Goal: Task Accomplishment & Management: Use online tool/utility

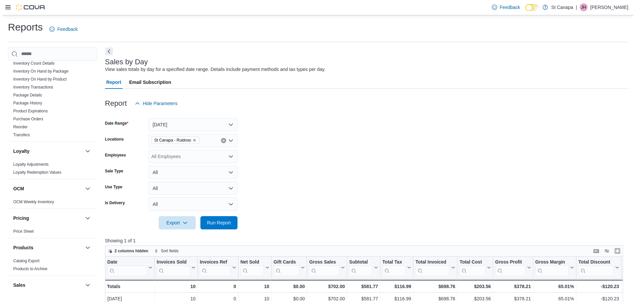
scroll to position [181, 0]
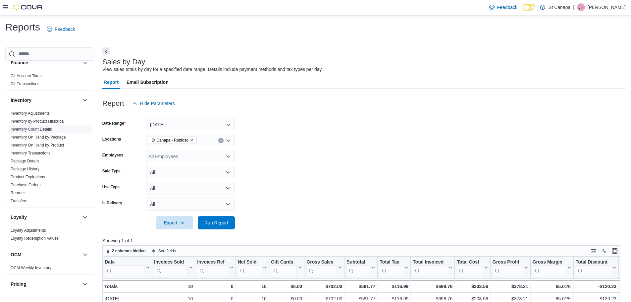
click at [47, 128] on link "Inventory Count Details" at bounding box center [31, 129] width 41 height 5
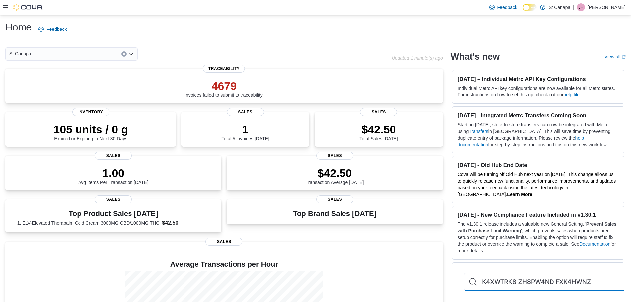
click at [4, 7] on icon at bounding box center [5, 7] width 5 height 4
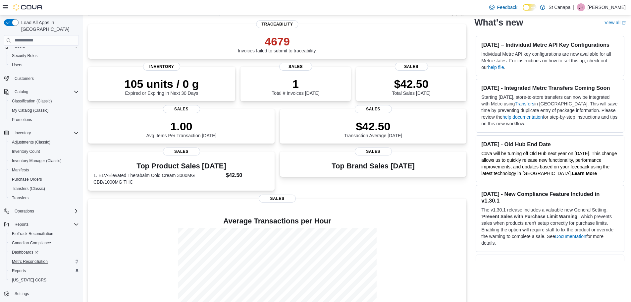
scroll to position [80, 0]
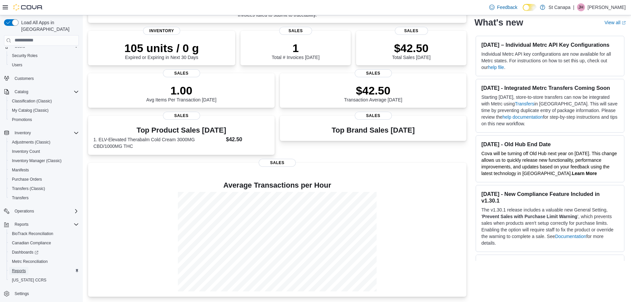
click at [20, 268] on span "Reports" at bounding box center [19, 270] width 14 height 5
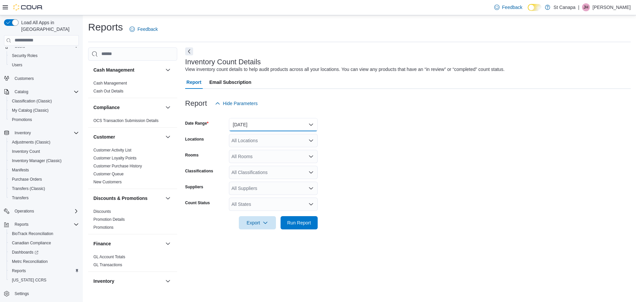
click at [267, 123] on button "[DATE]" at bounding box center [273, 124] width 89 height 13
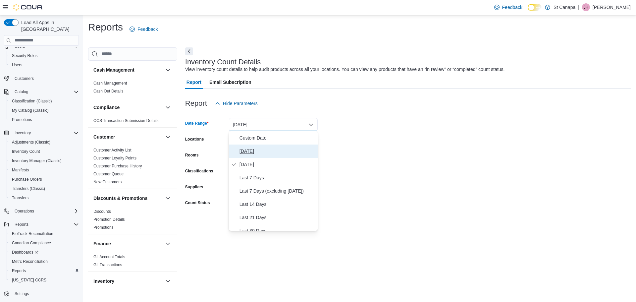
click at [246, 149] on span "[DATE]" at bounding box center [276, 151] width 75 height 8
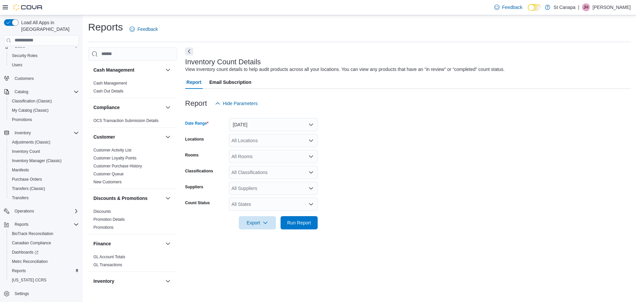
click at [247, 145] on div "All Locations" at bounding box center [273, 140] width 89 height 13
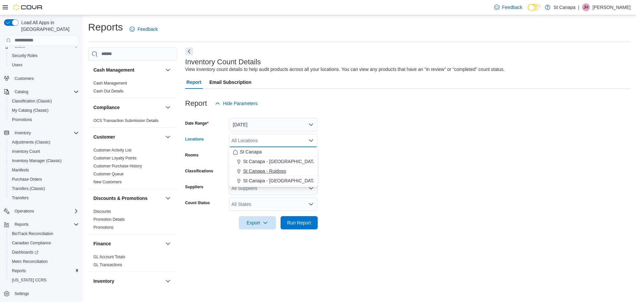
click at [253, 170] on span "St Canapa - Ruidoso" at bounding box center [264, 170] width 43 height 7
drag, startPoint x: 395, startPoint y: 183, endPoint x: 320, endPoint y: 203, distance: 77.7
click at [369, 194] on form "Date Range [DATE] Locations [GEOGRAPHIC_DATA] - [GEOGRAPHIC_DATA] Combo box. Se…" at bounding box center [407, 169] width 445 height 119
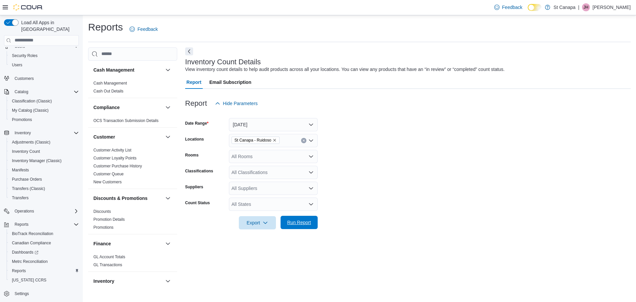
click at [298, 222] on span "Run Report" at bounding box center [299, 222] width 24 height 7
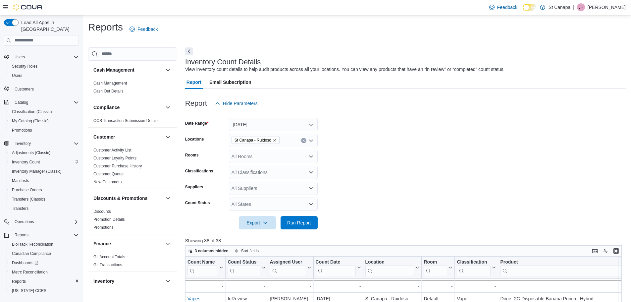
scroll to position [31, 0]
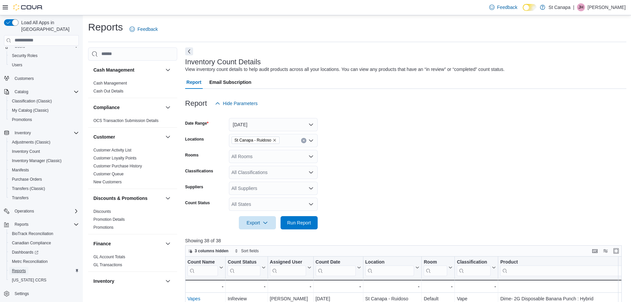
click at [16, 268] on span "Reports" at bounding box center [19, 270] width 14 height 5
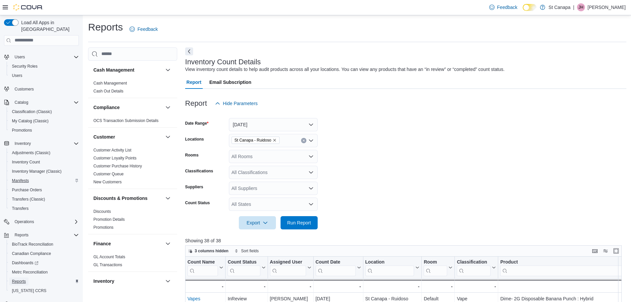
scroll to position [31, 0]
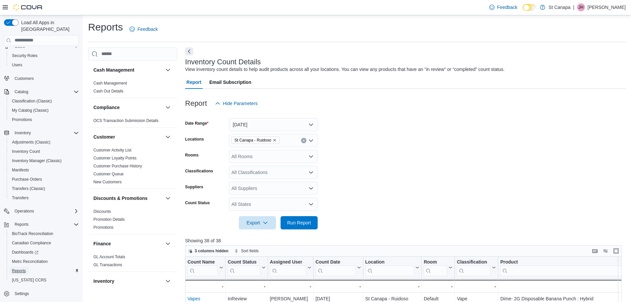
click at [16, 268] on span "Reports" at bounding box center [19, 270] width 14 height 5
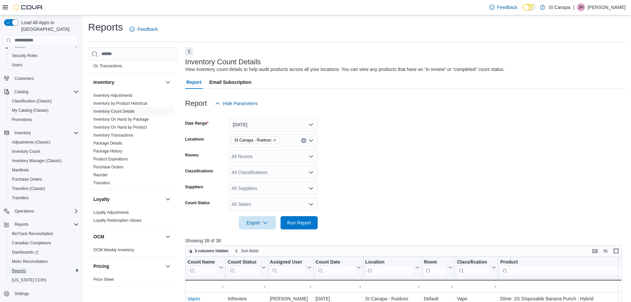
scroll to position [331, 0]
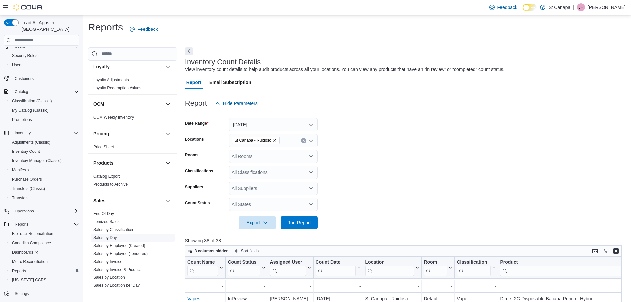
click at [99, 236] on link "Sales by Day" at bounding box center [105, 237] width 24 height 5
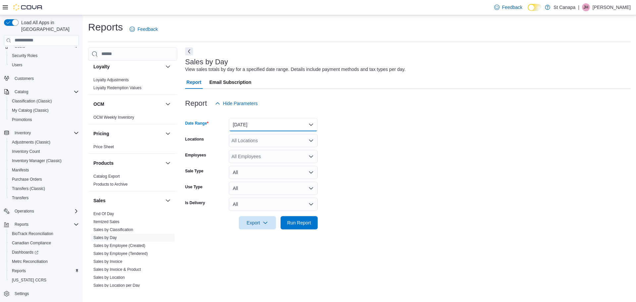
click at [238, 121] on button "[DATE]" at bounding box center [273, 124] width 89 height 13
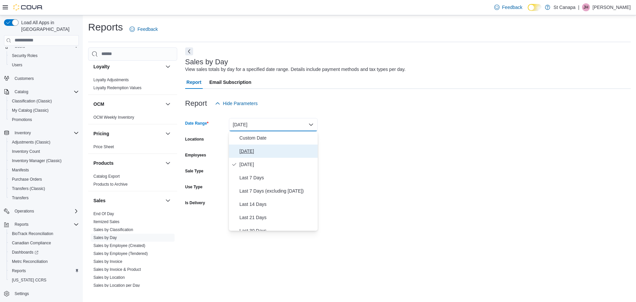
click at [239, 147] on span "[DATE]" at bounding box center [276, 151] width 75 height 8
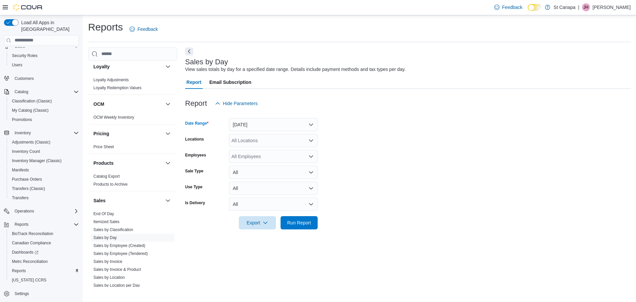
click at [248, 138] on div "All Locations" at bounding box center [273, 140] width 89 height 13
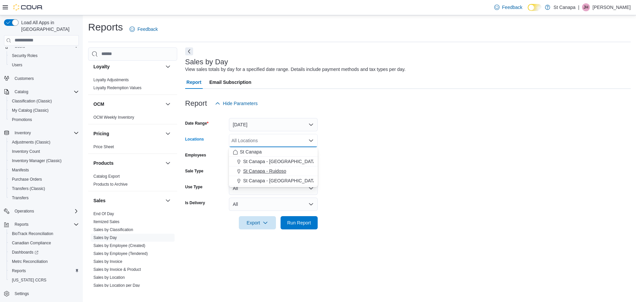
click at [256, 168] on span "St Canapa - Ruidoso" at bounding box center [264, 170] width 43 height 7
click at [349, 169] on form "Date Range [DATE] Locations [GEOGRAPHIC_DATA] - [GEOGRAPHIC_DATA] Combo box. Se…" at bounding box center [407, 169] width 445 height 119
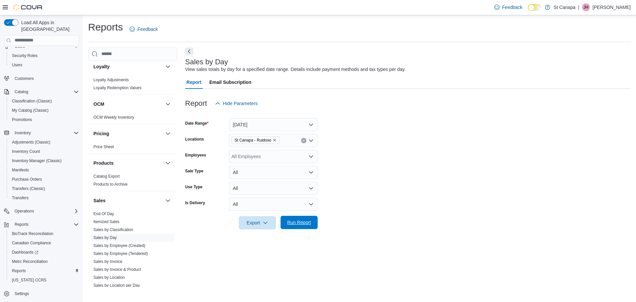
click at [298, 220] on span "Run Report" at bounding box center [299, 222] width 24 height 7
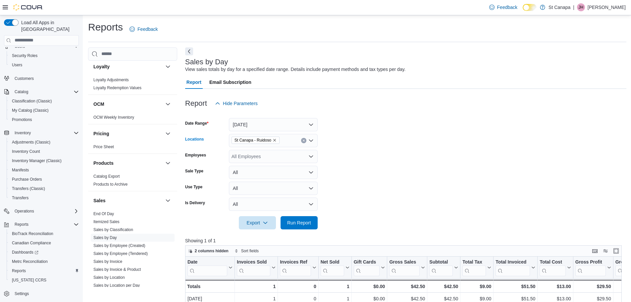
click at [275, 141] on icon "Remove St Canapa - Ruidoso from selection in this group" at bounding box center [274, 140] width 4 height 4
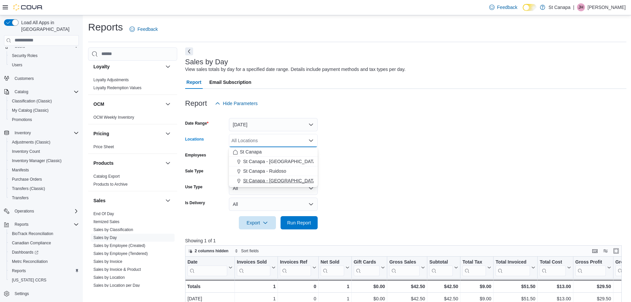
click at [273, 180] on span "St Canapa - [GEOGRAPHIC_DATA][PERSON_NAME]" at bounding box center [299, 180] width 112 height 7
drag, startPoint x: 402, startPoint y: 179, endPoint x: 326, endPoint y: 206, distance: 80.6
click at [399, 184] on form "Date Range [DATE] Locations [GEOGRAPHIC_DATA] - [GEOGRAPHIC_DATA][PERSON_NAME] …" at bounding box center [405, 169] width 441 height 119
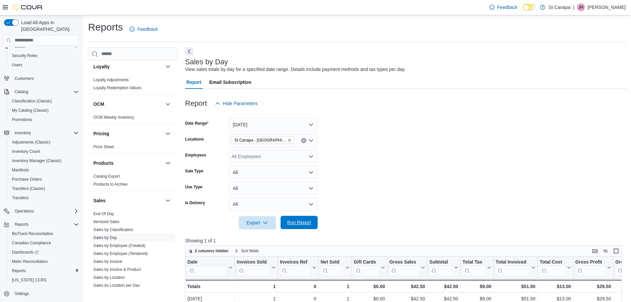
click at [305, 221] on span "Run Report" at bounding box center [299, 222] width 24 height 7
